Goal: Task Accomplishment & Management: Use online tool/utility

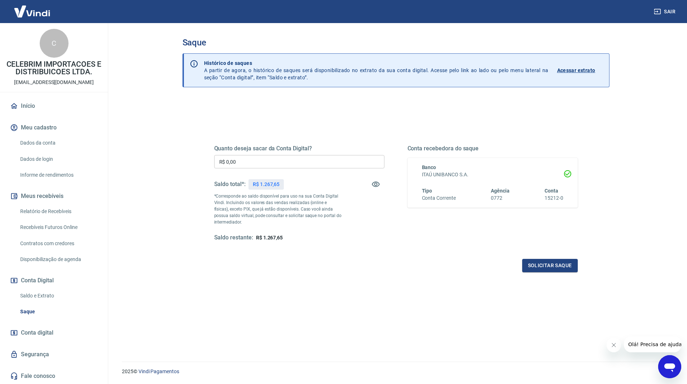
click at [249, 167] on input "R$ 0,00" at bounding box center [299, 161] width 170 height 13
type input "R$ 1.267,65"
click at [538, 266] on button "Solicitar saque" at bounding box center [550, 265] width 56 height 13
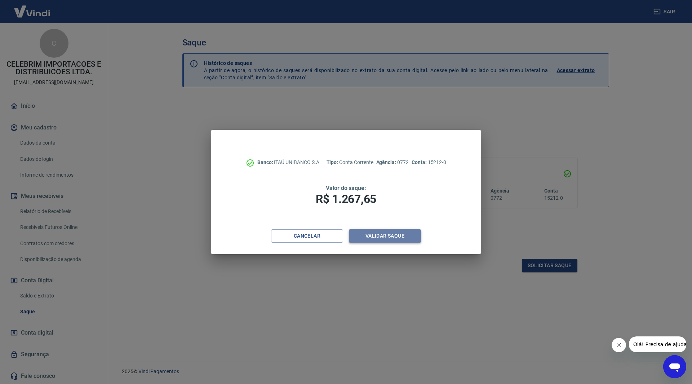
click at [400, 233] on button "Validar saque" at bounding box center [385, 235] width 72 height 13
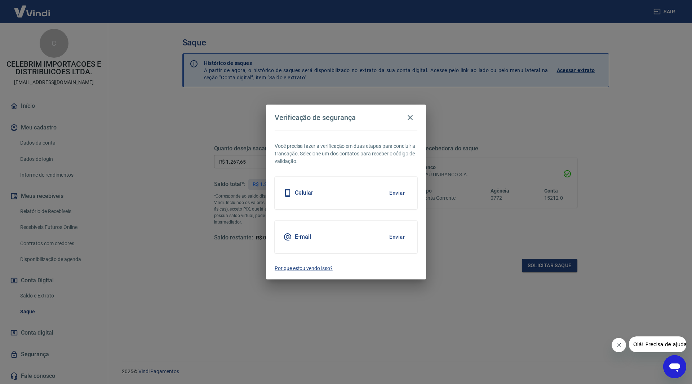
click at [401, 234] on button "Enviar" at bounding box center [397, 236] width 23 height 15
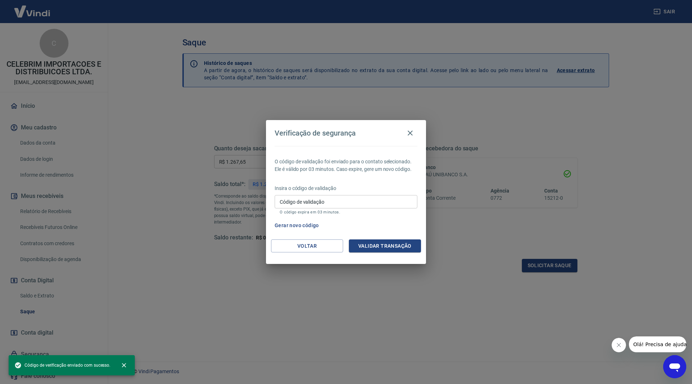
click at [313, 206] on input "Código de validação" at bounding box center [346, 201] width 143 height 13
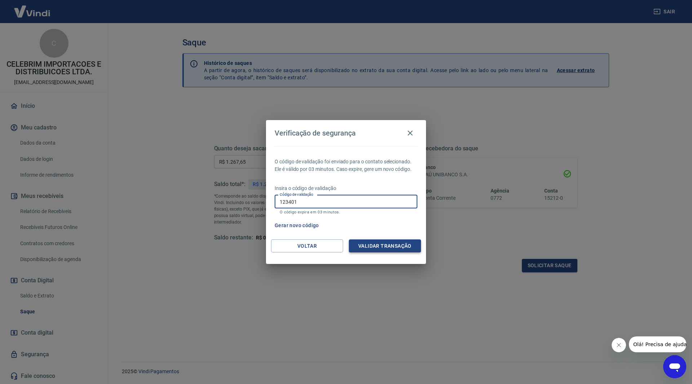
type input "123401"
click at [380, 245] on button "Validar transação" at bounding box center [385, 245] width 72 height 13
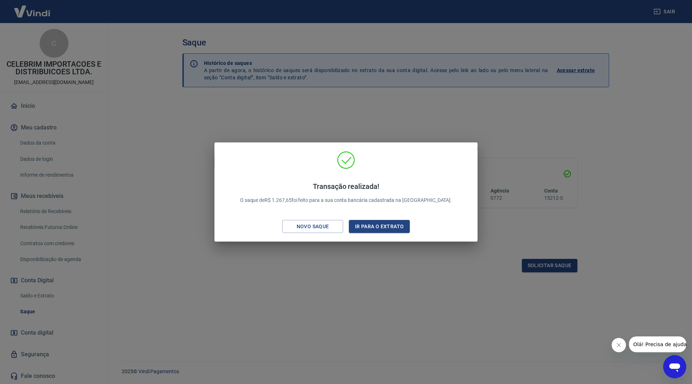
click at [360, 321] on div "Transação realizada! O saque de R$ 1.267,65 foi feito para a sua conta bancária…" at bounding box center [346, 192] width 692 height 384
